Goal: Task Accomplishment & Management: Manage account settings

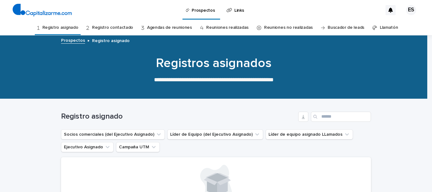
click at [408, 11] on font "ES" at bounding box center [411, 10] width 6 height 6
click at [393, 27] on font "Finalizar la sesión" at bounding box center [404, 26] width 38 height 5
